Goal: Task Accomplishment & Management: Manage account settings

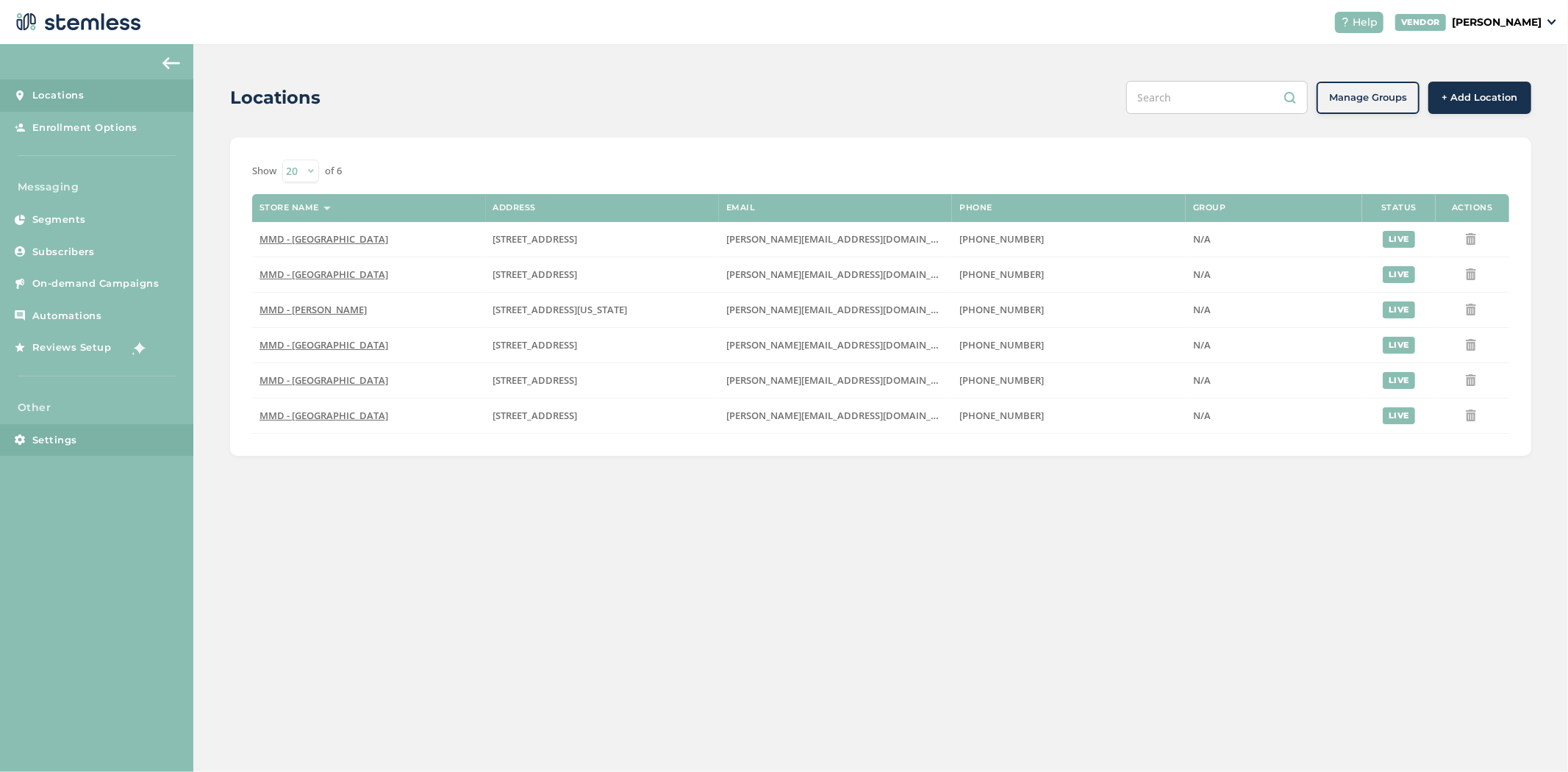
click at [39, 430] on link "Settings" at bounding box center [97, 440] width 193 height 32
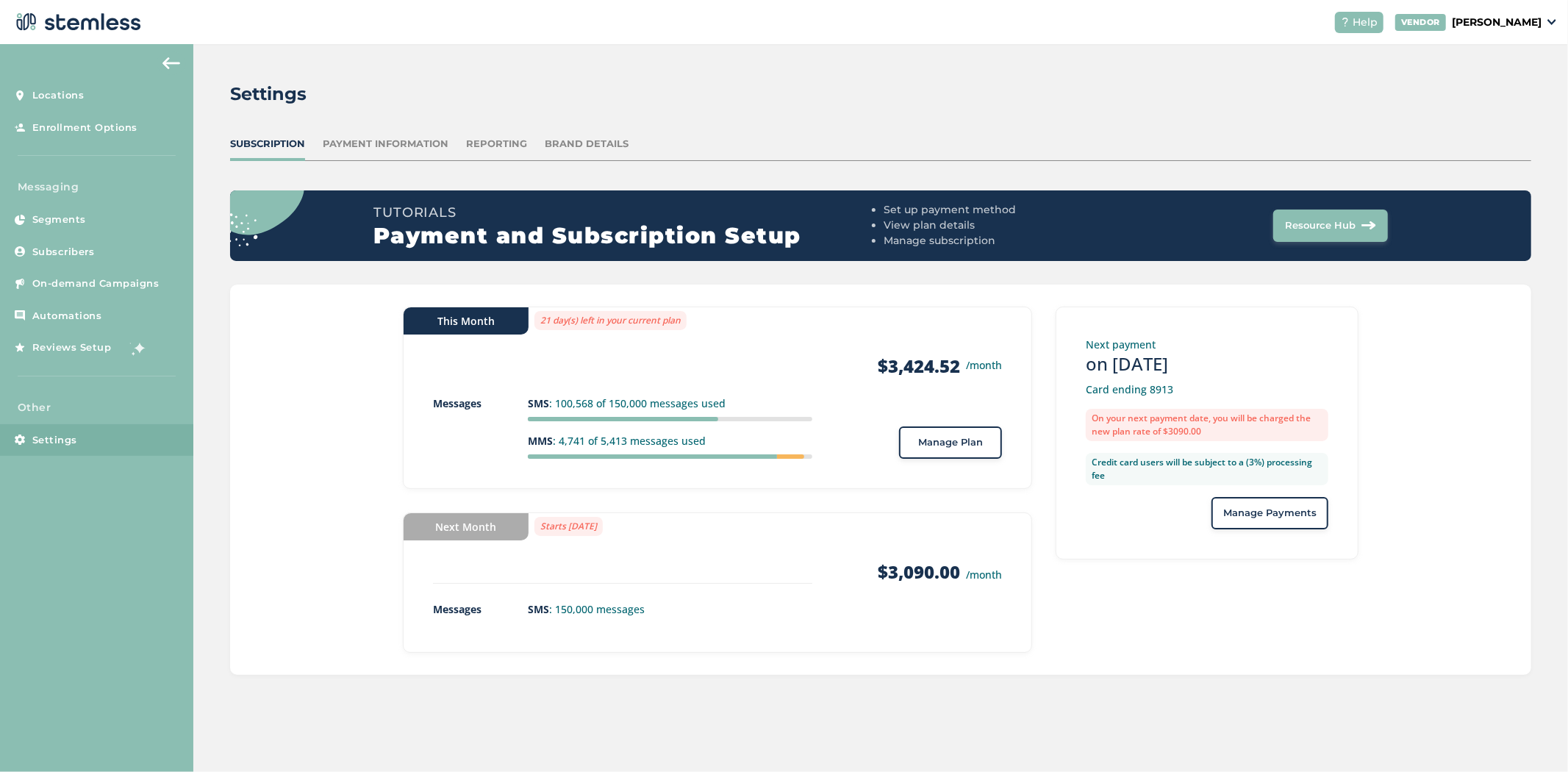
click at [394, 134] on div "Settings Subscription Payment Information Reporting Brand Details Tutorials Pay…" at bounding box center [881, 378] width 1375 height 668
click at [472, 132] on div "Settings Subscription Payment Information Reporting Brand Details Tutorials Pay…" at bounding box center [881, 378] width 1375 height 668
click at [476, 142] on div "Reporting" at bounding box center [496, 144] width 61 height 15
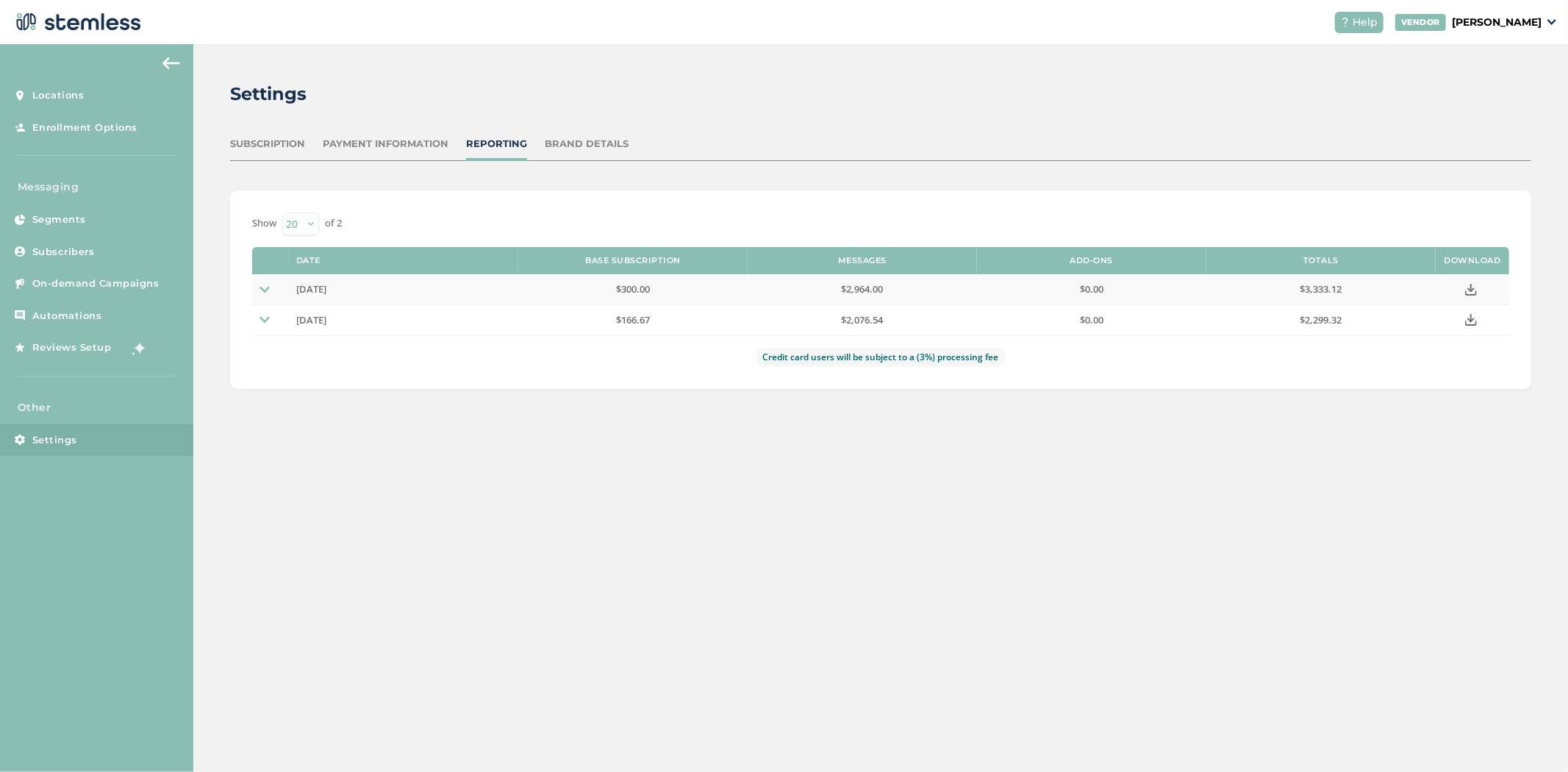
click at [267, 285] on img at bounding box center [264, 290] width 10 height 10
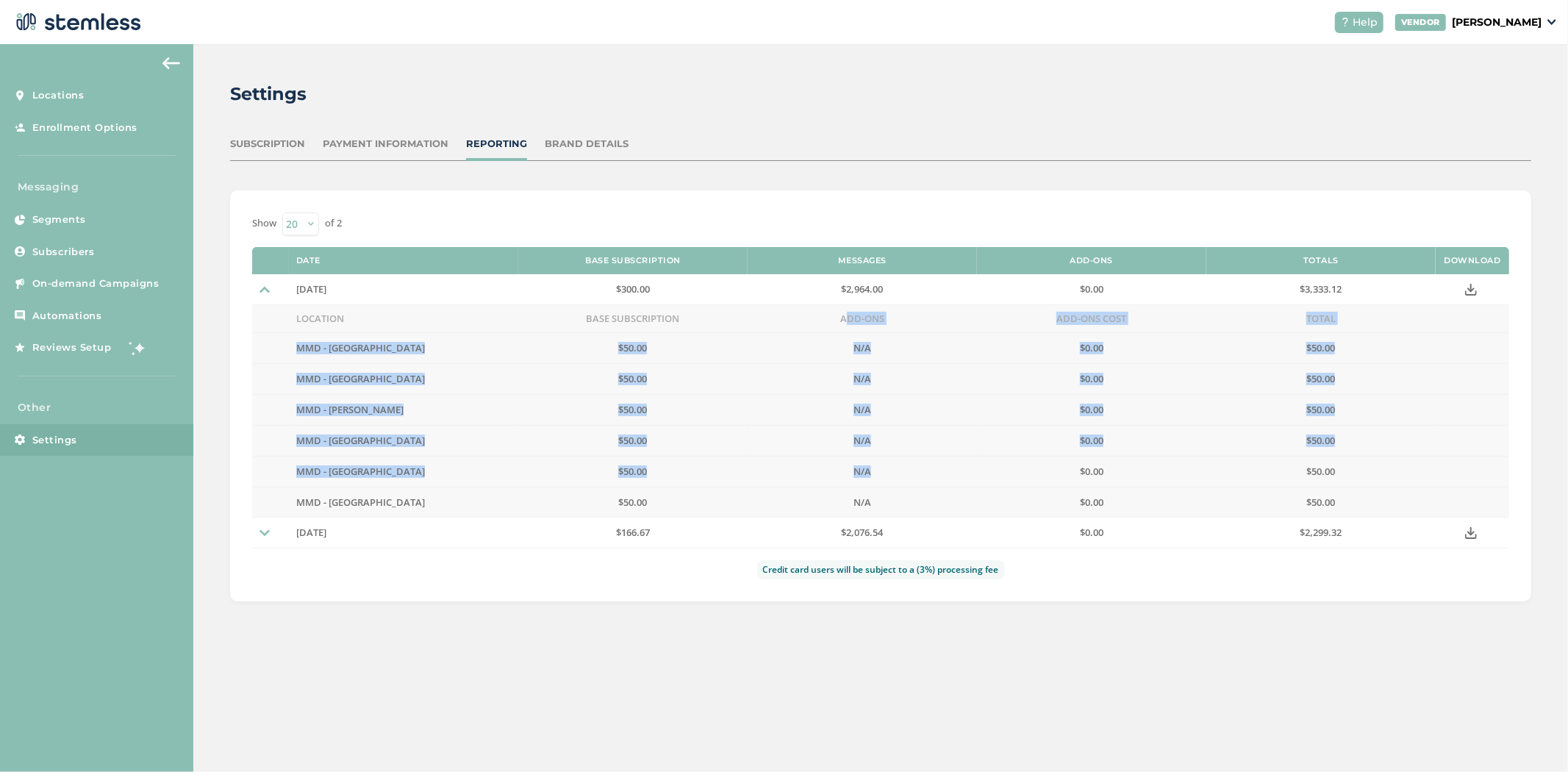
drag, startPoint x: 839, startPoint y: 318, endPoint x: 875, endPoint y: 413, distance: 101.6
click at [884, 459] on tbody "[DATE] $300.00 $2,964.00 $0.00 $3,333.12 Location Base Subscription Add-Ons Add…" at bounding box center [881, 396] width 1257 height 244
click at [833, 311] on td "Add-Ons" at bounding box center [862, 319] width 229 height 28
click at [1096, 313] on td "Add-Ons Cost" at bounding box center [1092, 319] width 229 height 28
